Goal: Task Accomplishment & Management: Use online tool/utility

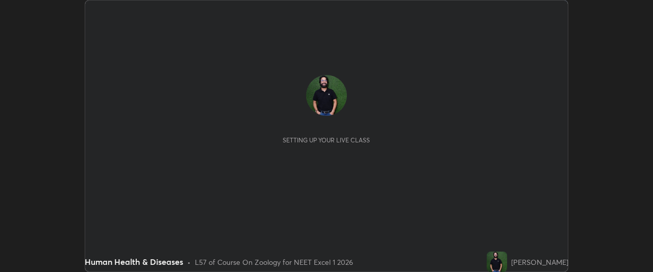
scroll to position [272, 653]
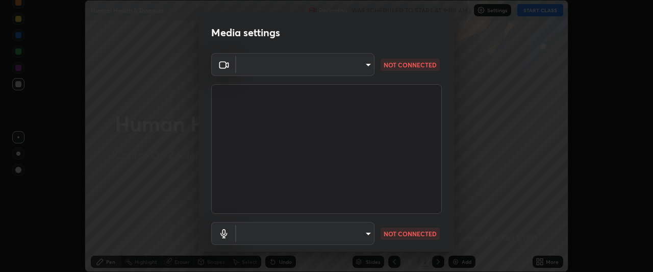
type input "0b0394df5398a873b7d047182dbff5bf8641b4882f7ce2760a0fef017966b62e"
type input "default"
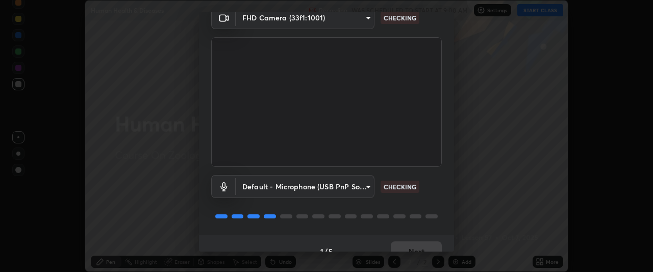
scroll to position [63, 0]
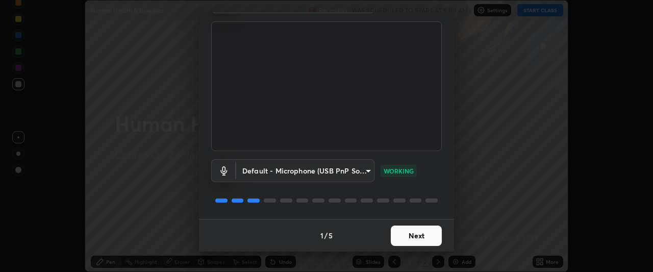
click at [413, 235] on button "Next" at bounding box center [416, 236] width 51 height 20
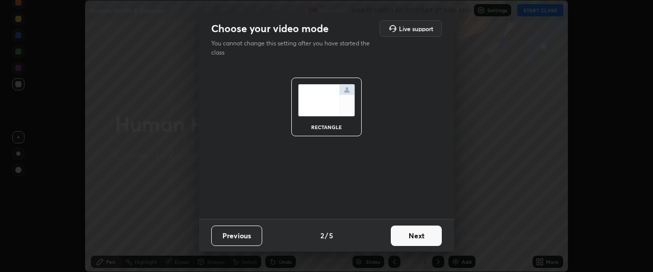
click at [413, 233] on button "Next" at bounding box center [416, 236] width 51 height 20
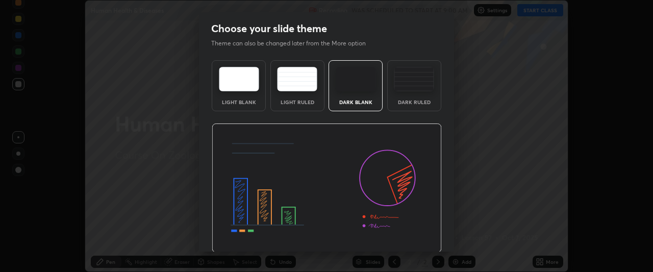
scroll to position [34, 0]
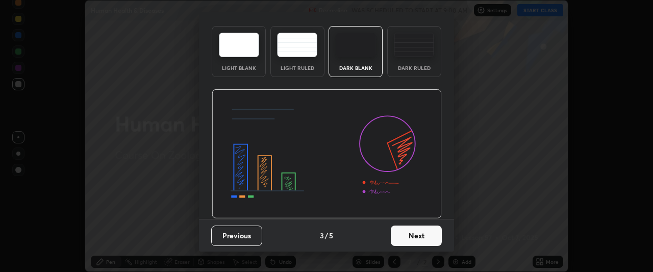
click at [411, 237] on button "Next" at bounding box center [416, 236] width 51 height 20
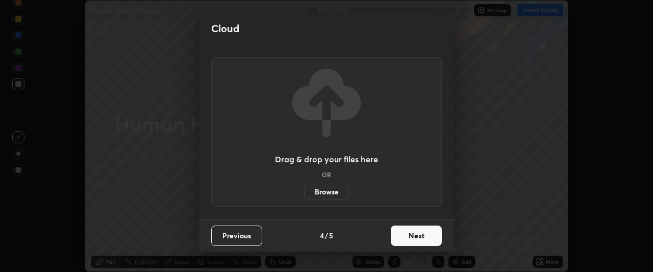
scroll to position [0, 0]
click at [411, 236] on button "Next" at bounding box center [416, 236] width 51 height 20
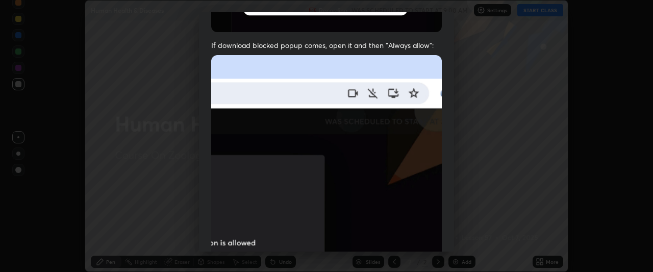
scroll to position [271, 0]
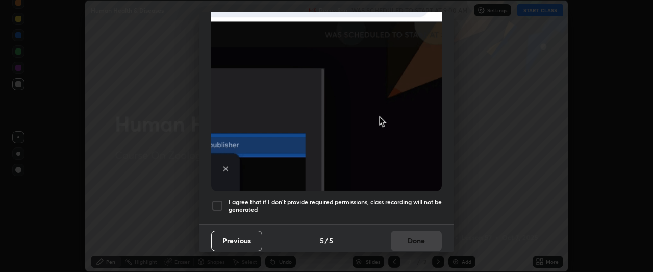
click at [216, 200] on div at bounding box center [217, 206] width 12 height 12
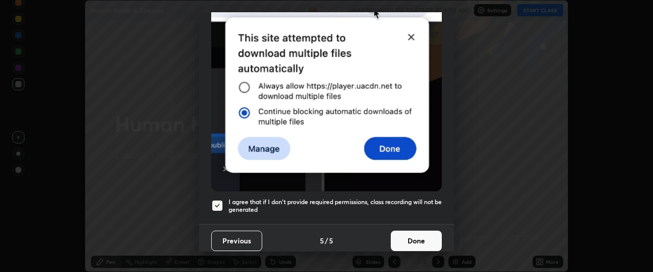
click at [416, 235] on button "Done" at bounding box center [416, 241] width 51 height 20
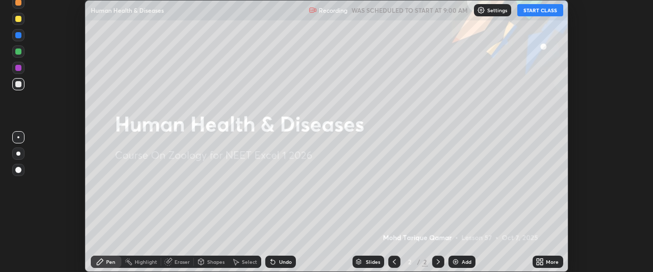
click at [544, 10] on button "START CLASS" at bounding box center [541, 10] width 46 height 12
